Goal: Task Accomplishment & Management: Manage account settings

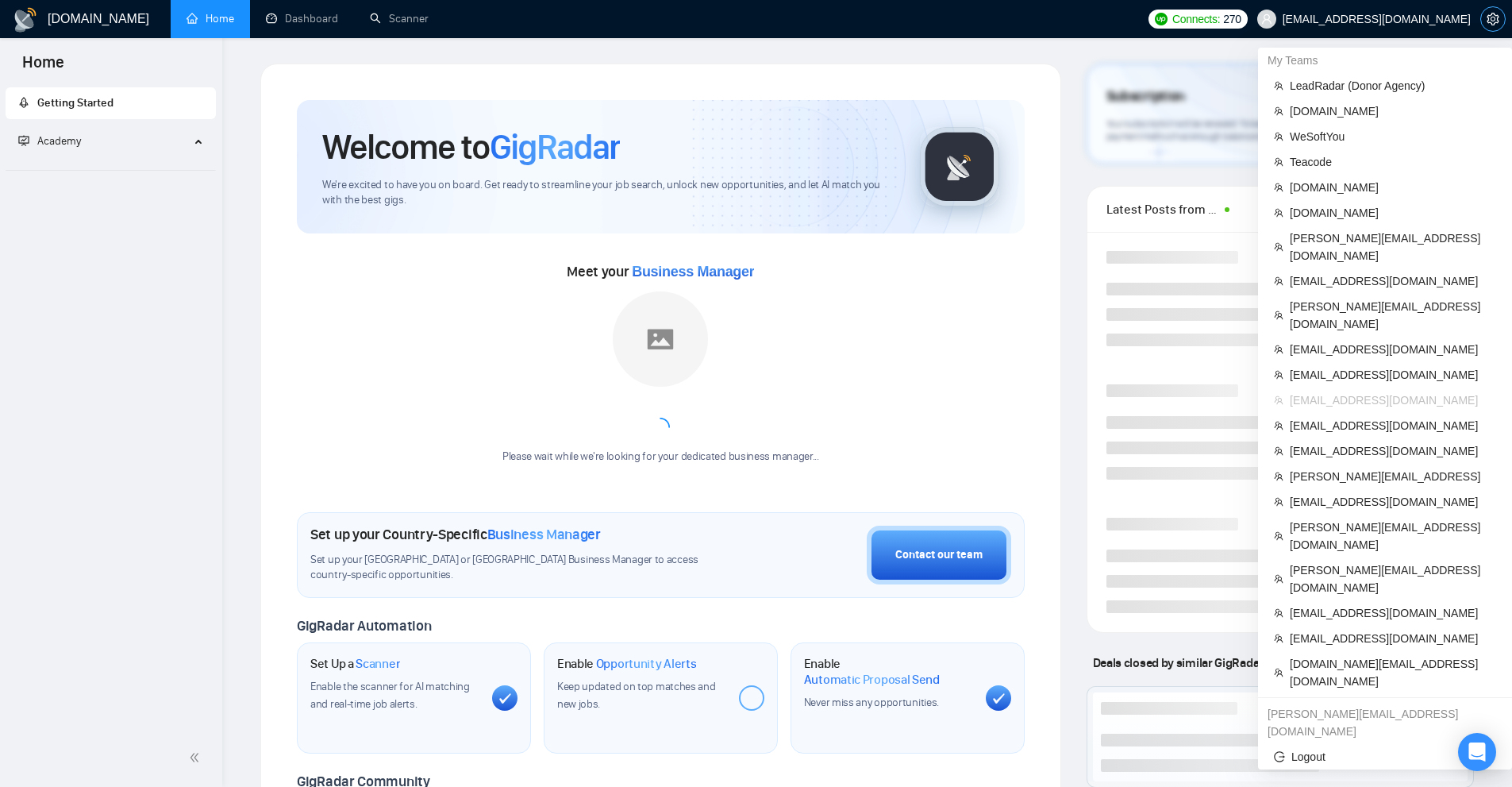
click at [1496, 20] on icon "setting" at bounding box center [1493, 20] width 13 height 13
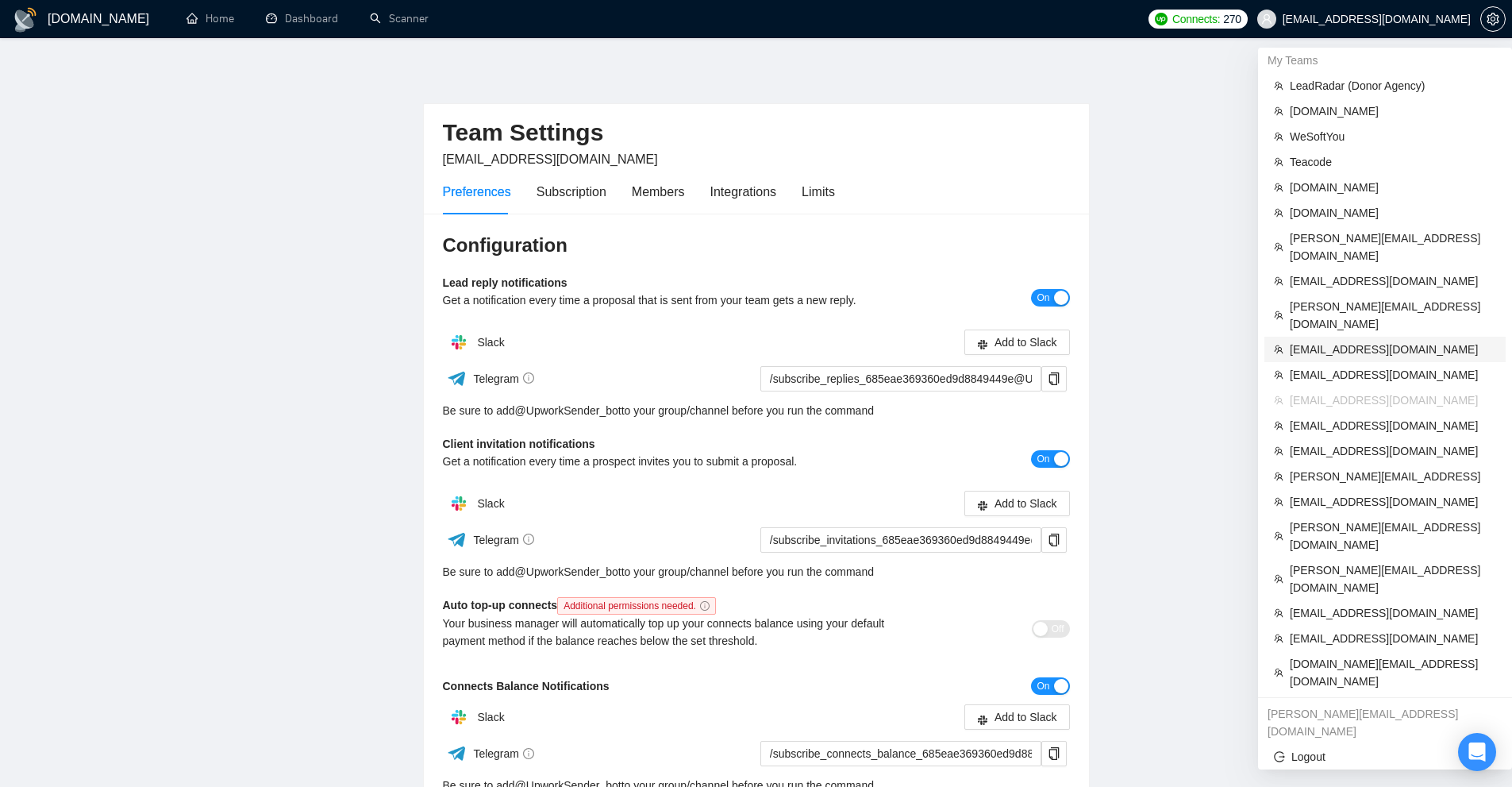
click at [1330, 341] on span "[EMAIL_ADDRESS][DOMAIN_NAME]" at bounding box center [1394, 349] width 207 height 18
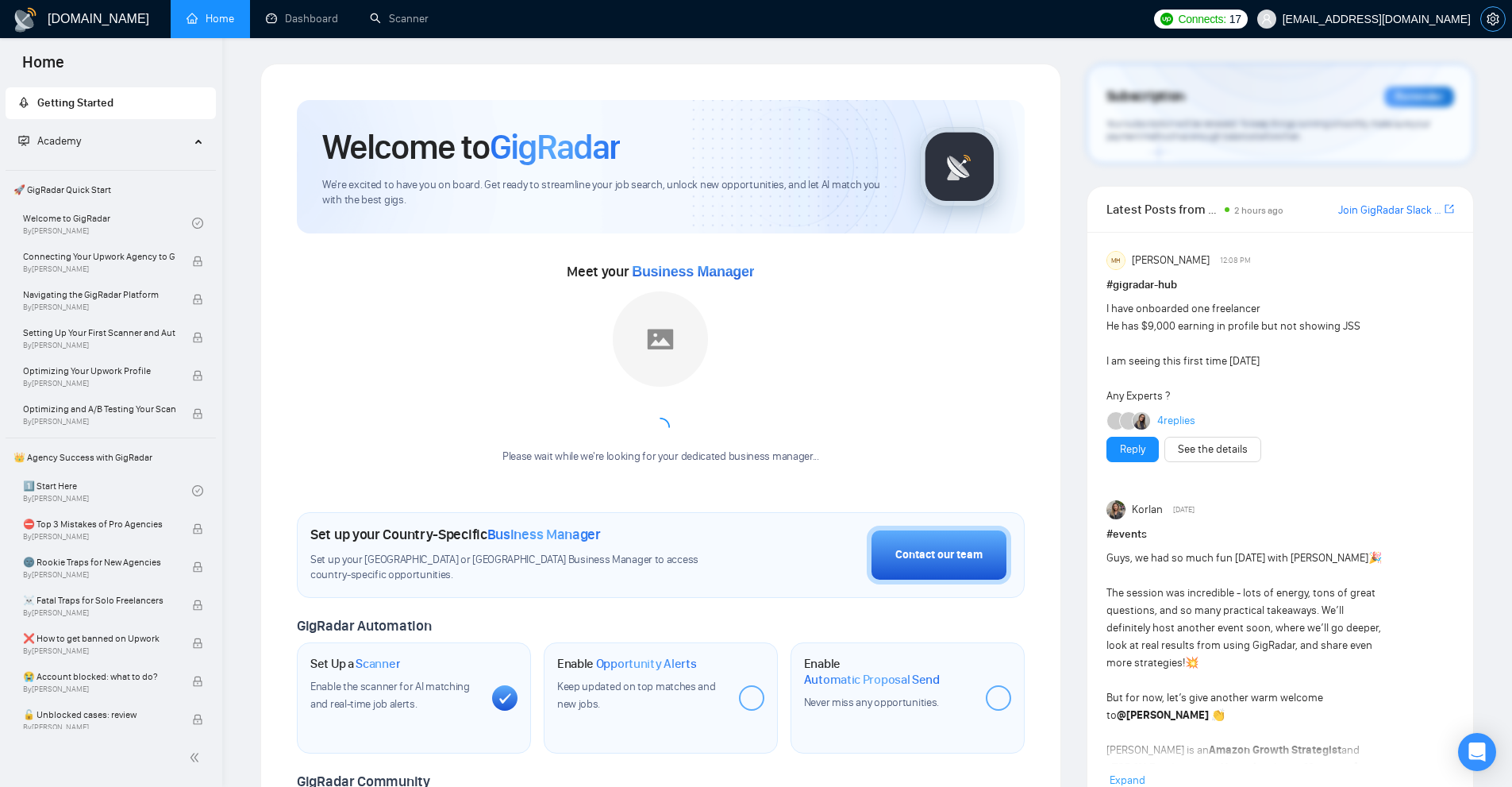
click at [1504, 18] on span "setting" at bounding box center [1493, 20] width 24 height 13
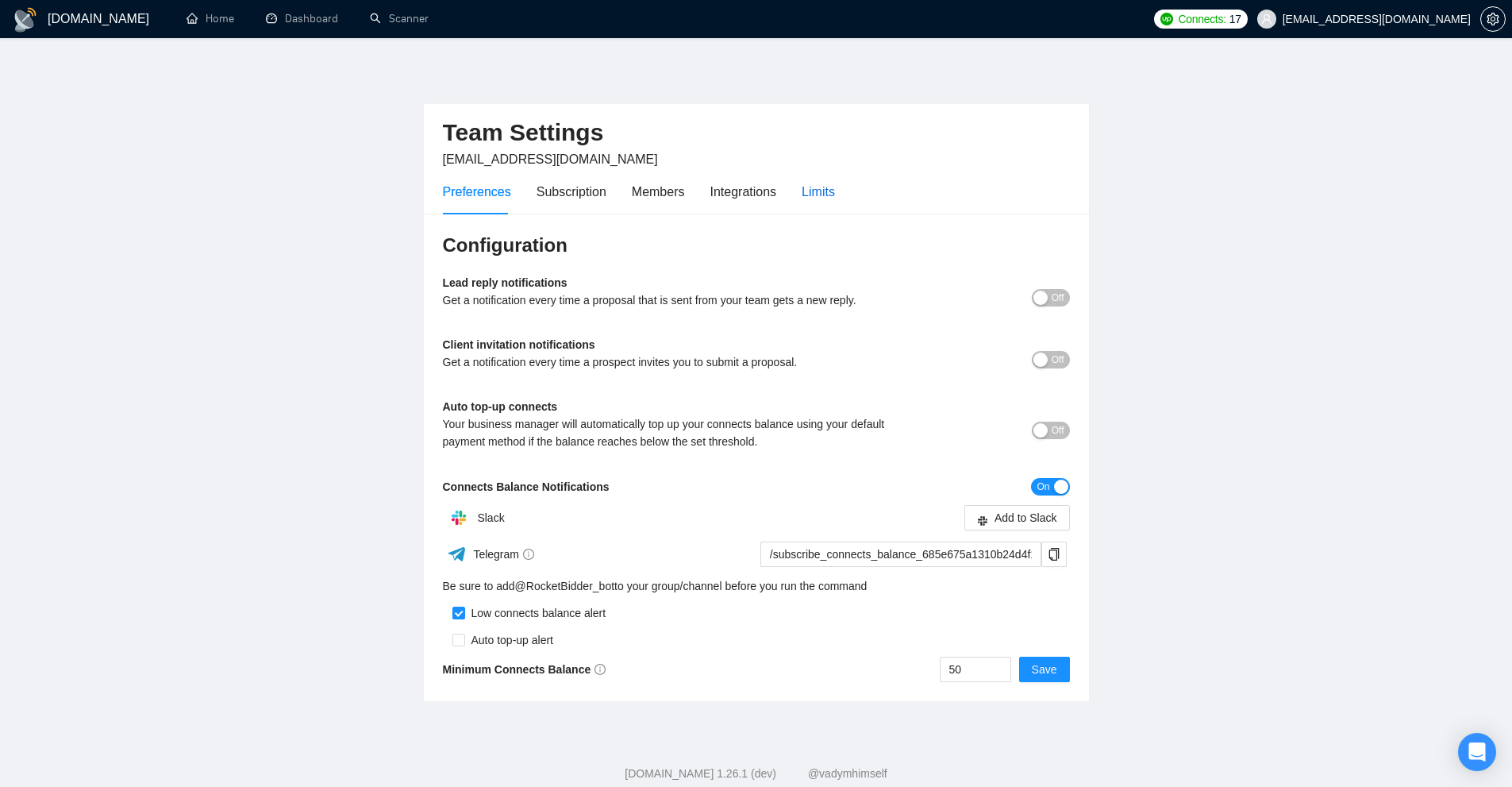
click at [823, 199] on div "Limits" at bounding box center [818, 191] width 34 height 20
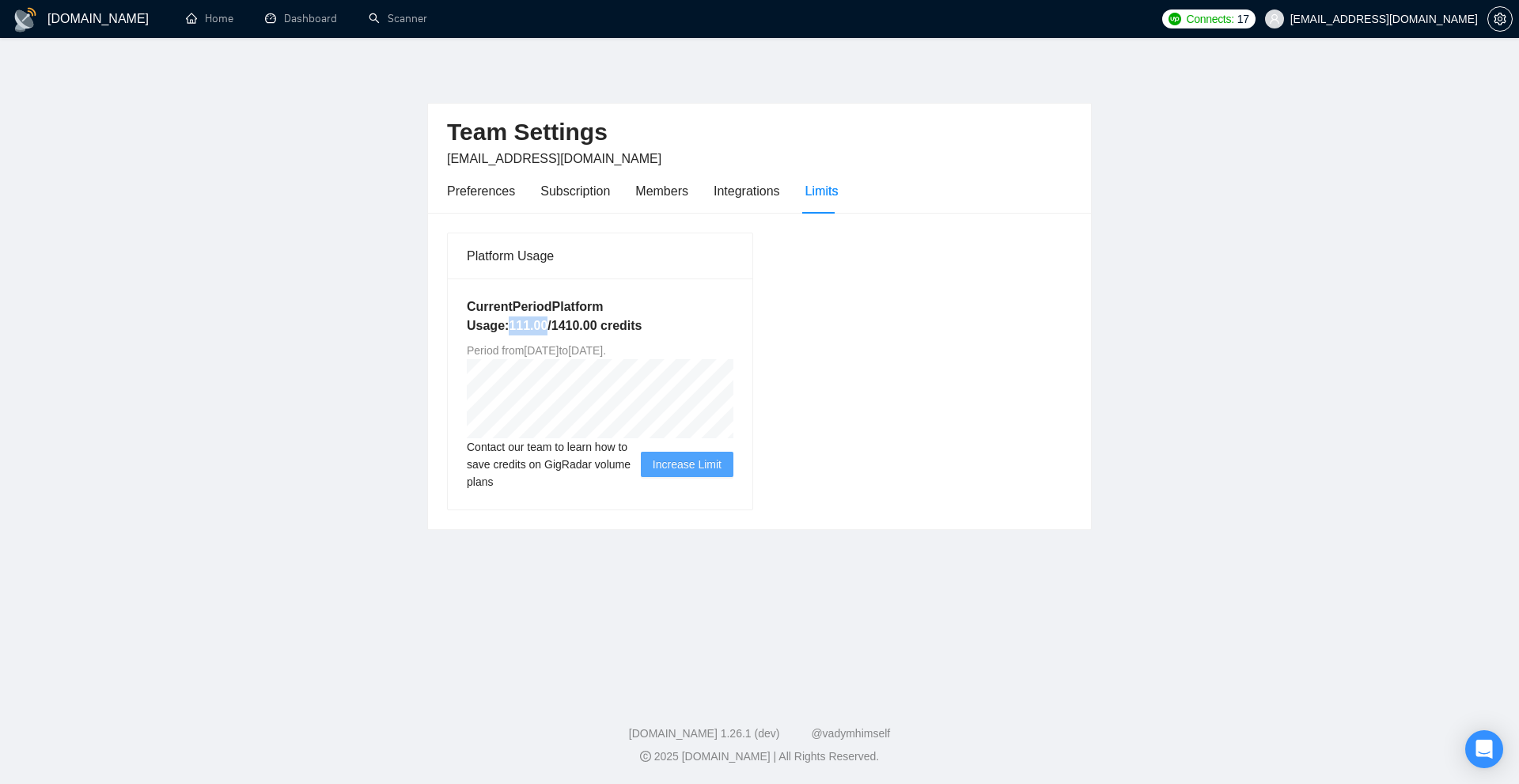
drag, startPoint x: 507, startPoint y: 327, endPoint x: 545, endPoint y: 325, distance: 38.1
click at [545, 325] on h5 "Current Period Platform Usage: 111.00 / 1410.00 credits" at bounding box center [599, 316] width 266 height 38
copy h5 "111.00"
